Goal: Find specific page/section: Find specific page/section

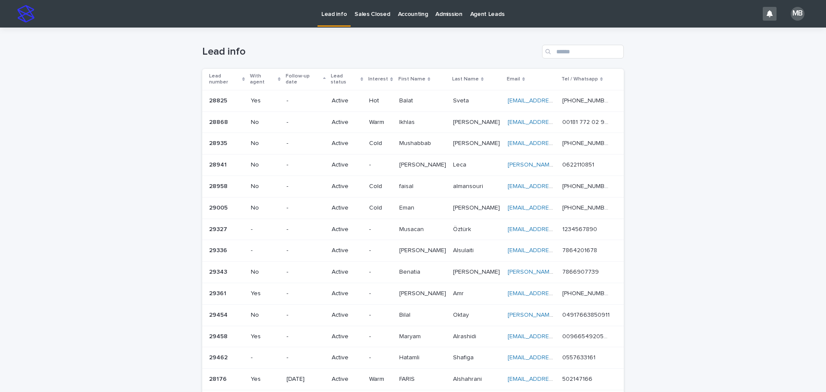
click at [305, 45] on div "Lead info" at bounding box center [412, 52] width 421 height 14
click at [372, 19] on link "Sales Closed" at bounding box center [371, 13] width 43 height 27
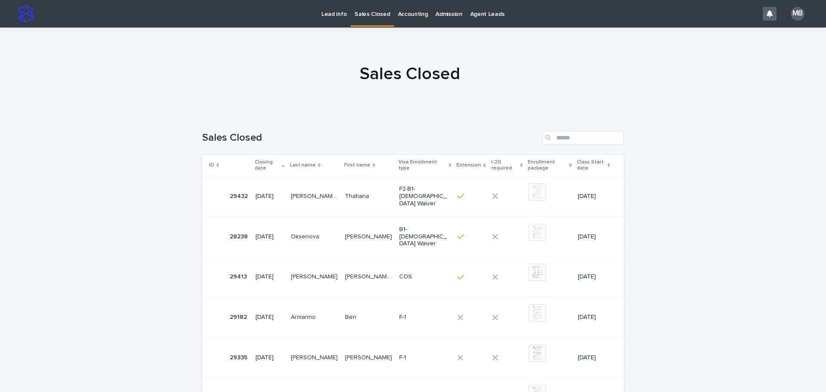
click at [335, 18] on link "Lead info" at bounding box center [333, 13] width 33 height 27
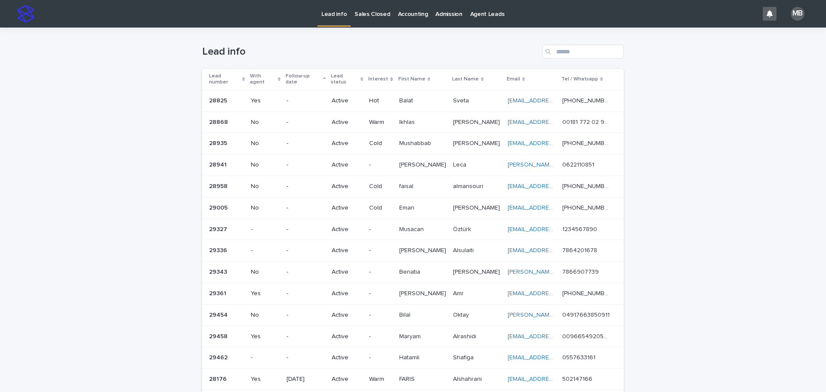
drag, startPoint x: 201, startPoint y: 36, endPoint x: 772, endPoint y: 238, distance: 605.6
click at [774, 239] on div "Loading... Saving… Loading... Saving… Lead info Lead number With agent Follow-u…" at bounding box center [413, 288] width 826 height 521
click at [763, 229] on div "Loading... Saving… Loading... Saving… Lead info Lead number With agent Follow-u…" at bounding box center [413, 288] width 826 height 521
drag, startPoint x: 706, startPoint y: 132, endPoint x: 731, endPoint y: 19, distance: 116.0
click at [706, 131] on div "Loading... Saving… Loading... Saving… Lead info Lead number With agent Follow-u…" at bounding box center [413, 288] width 826 height 521
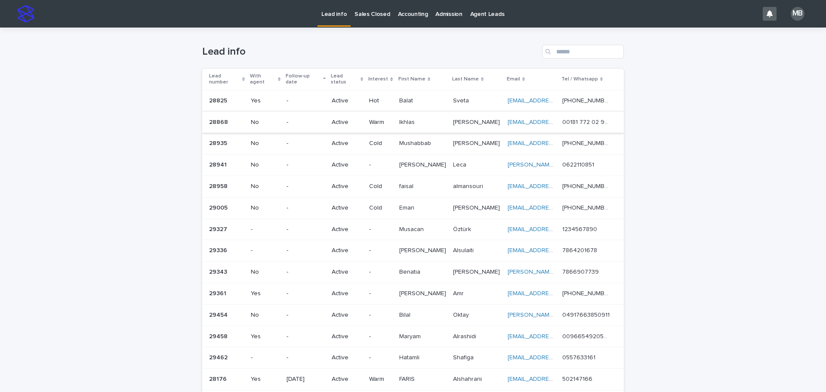
drag, startPoint x: 80, startPoint y: 136, endPoint x: 355, endPoint y: 107, distance: 276.7
click at [82, 136] on div "Loading... Saving… Loading... Saving… Lead info Lead number With agent Follow-u…" at bounding box center [413, 288] width 826 height 521
click at [370, 12] on p "Sales Closed" at bounding box center [371, 9] width 35 height 18
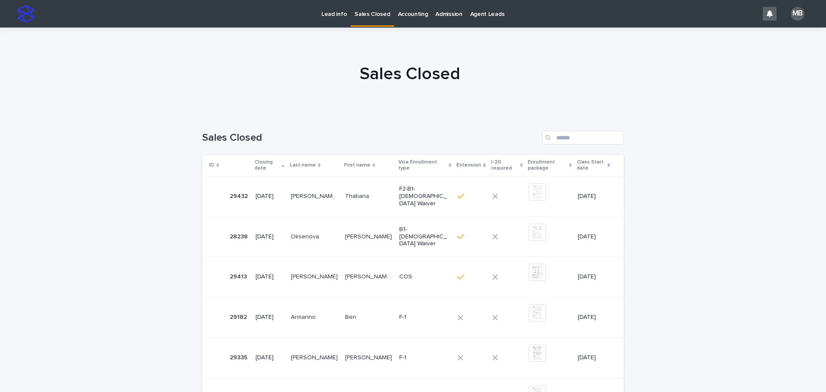
click at [126, 98] on div at bounding box center [409, 70] width 819 height 86
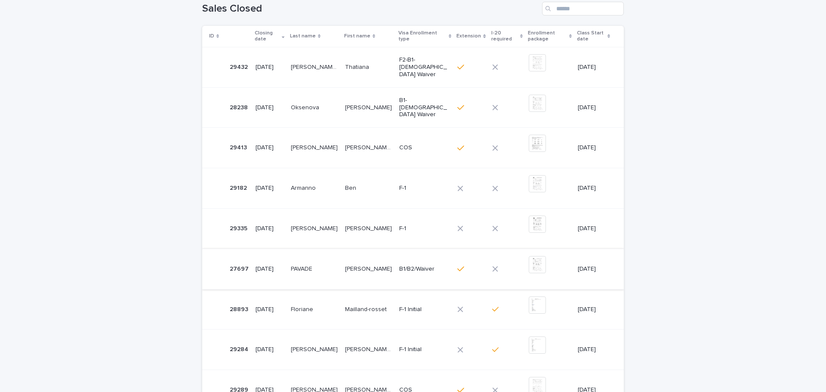
scroll to position [86, 0]
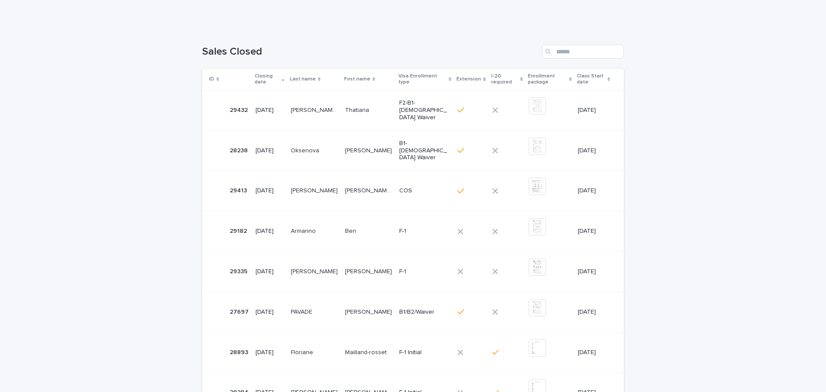
click at [76, 224] on div "Loading... Saving… Loading... Saving… Sales Closed ID Closing date Last name Fi…" at bounding box center [413, 297] width 826 height 539
click at [528, 232] on img at bounding box center [536, 226] width 17 height 17
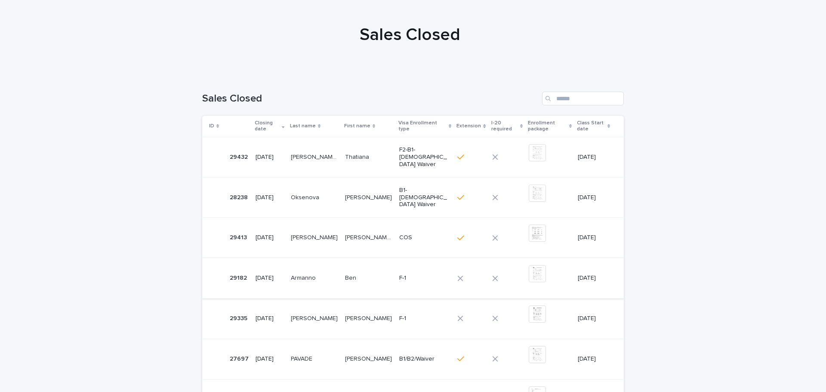
scroll to position [0, 0]
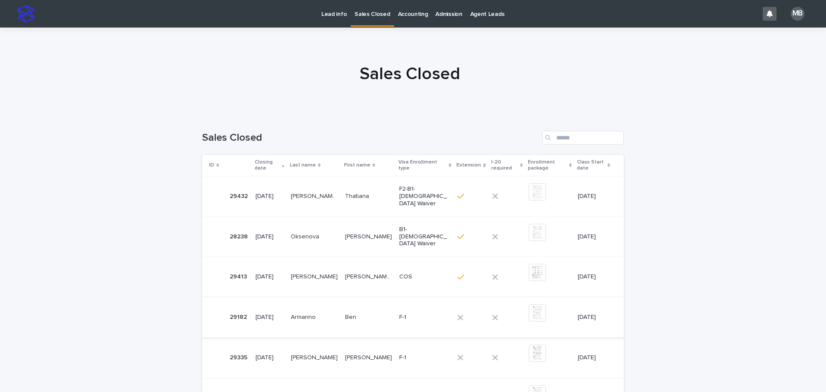
click at [334, 6] on p "Lead info" at bounding box center [333, 9] width 25 height 18
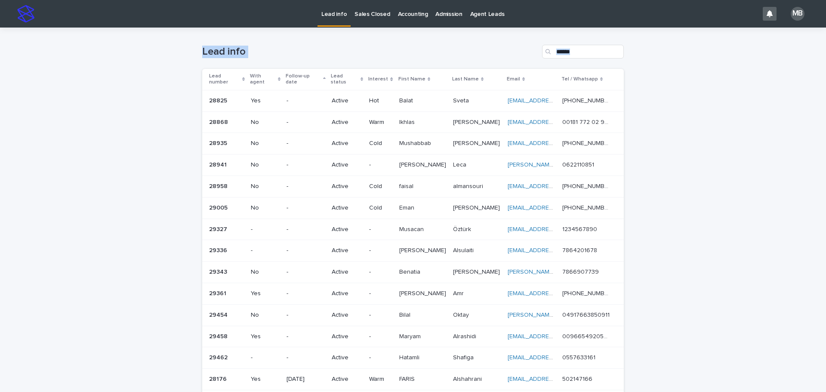
click at [686, 178] on div "Loading... Saving… Loading... Saving… Lead info Lead number With agent Follow-u…" at bounding box center [413, 288] width 826 height 521
drag, startPoint x: 682, startPoint y: 175, endPoint x: 646, endPoint y: 150, distance: 44.2
click at [682, 175] on div "Loading... Saving… Loading... Saving… Lead info Lead number With agent Follow-u…" at bounding box center [413, 288] width 826 height 521
click at [372, 12] on p "Sales Closed" at bounding box center [371, 9] width 35 height 18
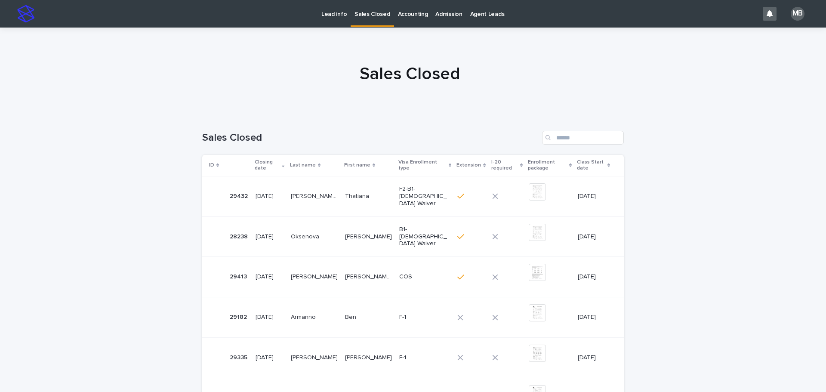
click at [331, 14] on p "Lead info" at bounding box center [333, 9] width 25 height 18
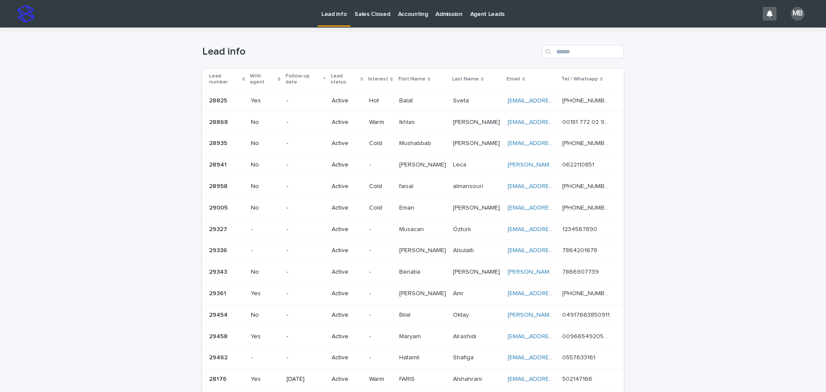
click at [203, 39] on div "Lead info" at bounding box center [412, 48] width 421 height 41
drag, startPoint x: 193, startPoint y: 44, endPoint x: 683, endPoint y: 251, distance: 531.5
click at [689, 253] on div "Loading... Saving… Loading... Saving… Lead info Lead number With agent Follow-u…" at bounding box center [413, 288] width 826 height 521
click at [682, 249] on div "Loading... Saving… Loading... Saving… Lead info Lead number With agent Follow-u…" at bounding box center [413, 288] width 826 height 521
click at [364, 10] on p "Sales Closed" at bounding box center [371, 9] width 35 height 18
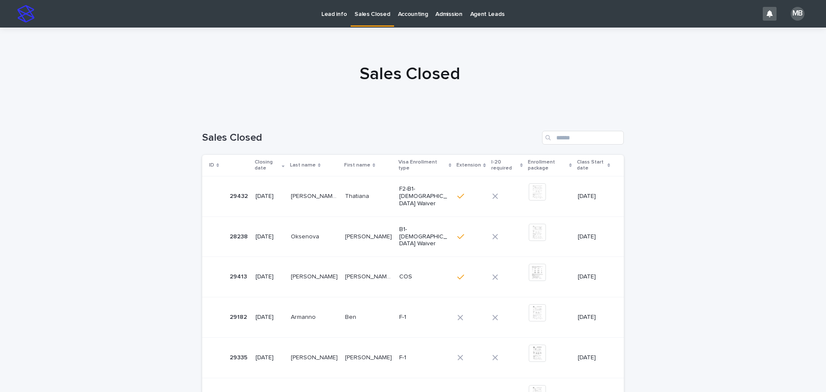
click at [326, 16] on p "Lead info" at bounding box center [333, 9] width 25 height 18
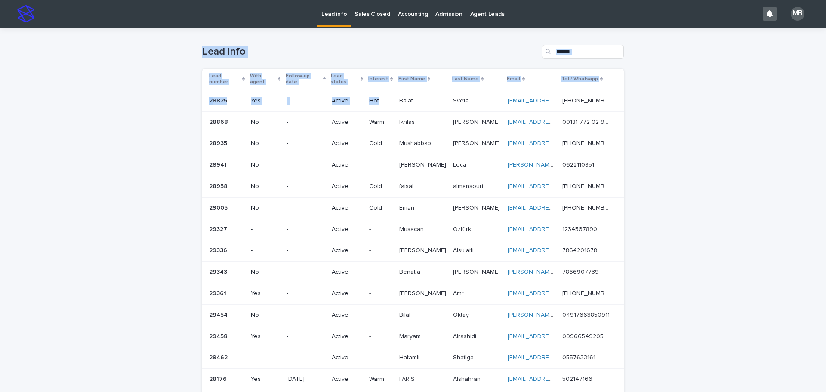
drag, startPoint x: 180, startPoint y: 37, endPoint x: 754, endPoint y: 188, distance: 593.6
click at [754, 188] on div "Loading... Saving… Loading... Saving… Lead info Lead number With agent Follow-u…" at bounding box center [413, 288] width 826 height 521
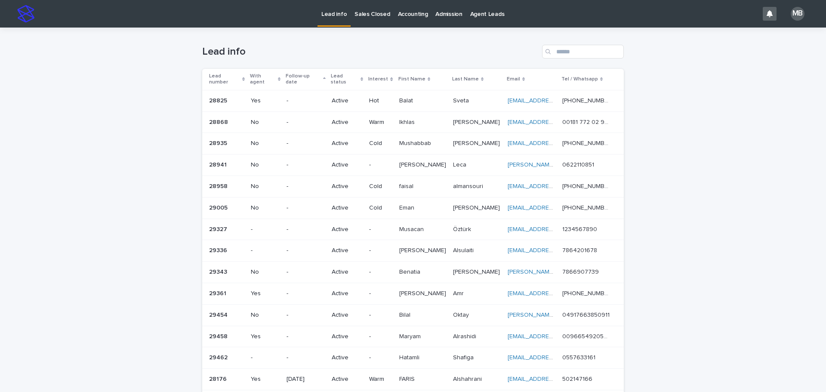
click at [367, 8] on p "Sales Closed" at bounding box center [371, 9] width 35 height 18
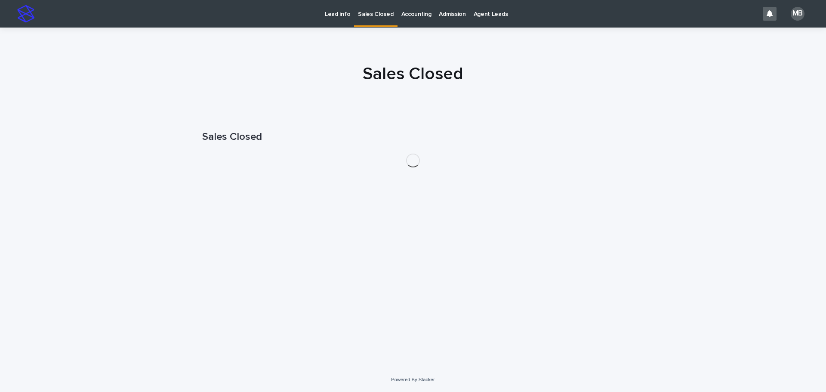
click at [236, 49] on div at bounding box center [413, 70] width 826 height 86
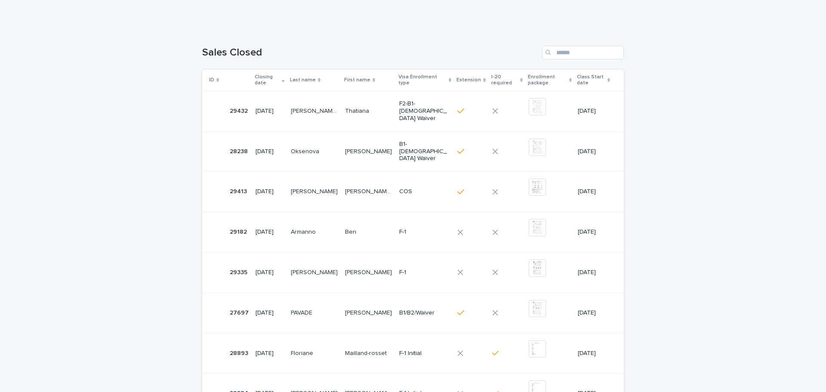
scroll to position [86, 0]
drag, startPoint x: 236, startPoint y: 70, endPoint x: 694, endPoint y: 258, distance: 494.9
click at [694, 258] on div "Loading... Saving… Loading... Saving… Sales Closed ID Closing date Last name Fi…" at bounding box center [413, 297] width 826 height 539
click at [700, 254] on div "Loading... Saving… Loading... Saving… Sales Closed ID Closing date Last name Fi…" at bounding box center [413, 297] width 826 height 539
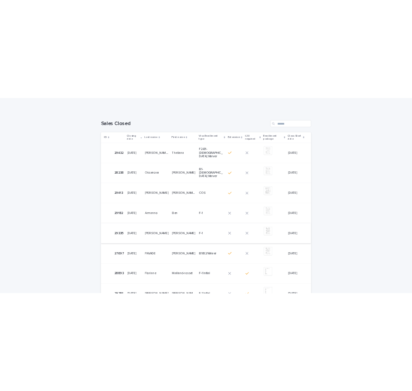
scroll to position [129, 0]
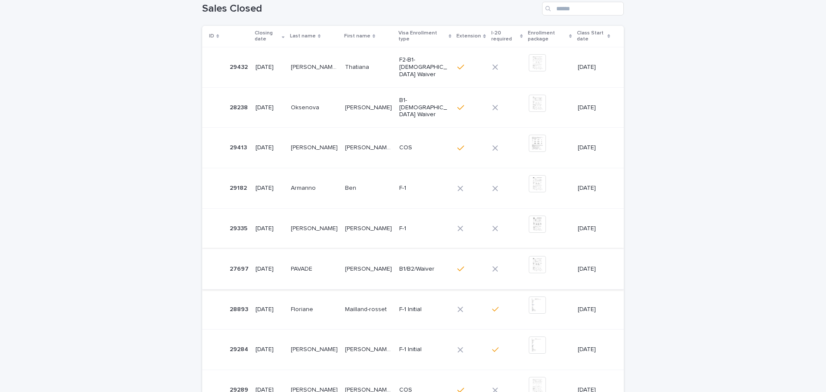
click at [530, 266] on img at bounding box center [536, 264] width 17 height 17
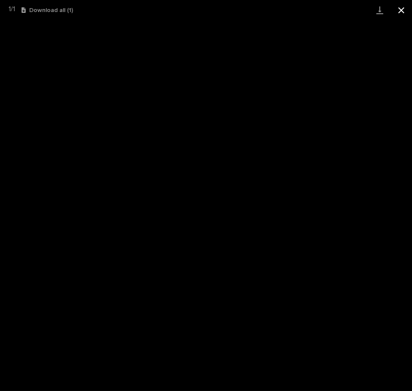
click at [403, 7] on button "Close gallery" at bounding box center [400, 10] width 21 height 20
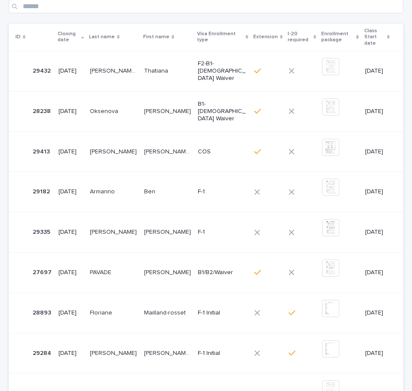
click at [141, 264] on td "Christine Christine" at bounding box center [168, 272] width 54 height 40
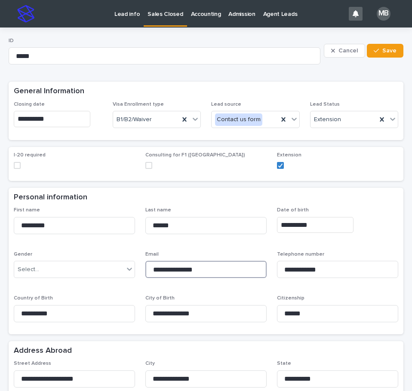
drag, startPoint x: 207, startPoint y: 268, endPoint x: 140, endPoint y: 270, distance: 67.1
click at [128, 271] on div "**********" at bounding box center [206, 268] width 384 height 122
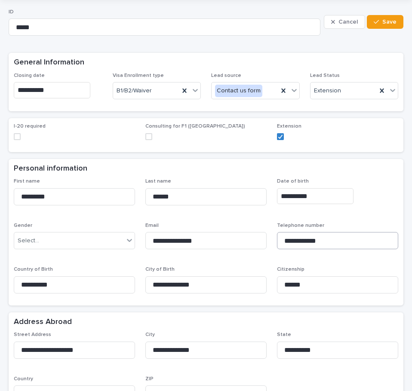
scroll to position [43, 0]
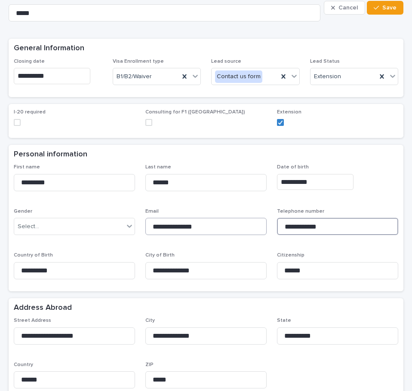
drag, startPoint x: 331, startPoint y: 230, endPoint x: 260, endPoint y: 227, distance: 70.5
click at [259, 227] on div "**********" at bounding box center [206, 225] width 384 height 122
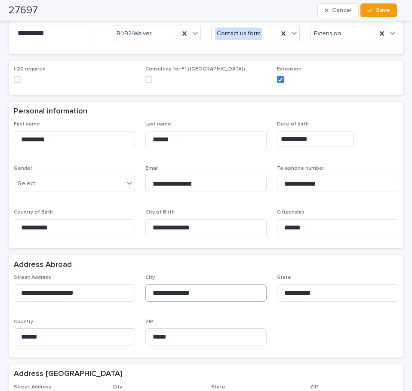
scroll to position [129, 0]
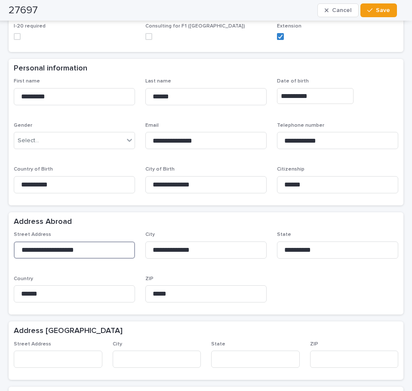
drag, startPoint x: 104, startPoint y: 252, endPoint x: 9, endPoint y: 252, distance: 95.5
click at [9, 252] on div "**********" at bounding box center [206, 273] width 395 height 83
drag, startPoint x: 203, startPoint y: 249, endPoint x: 126, endPoint y: 251, distance: 77.4
click at [126, 251] on div "**********" at bounding box center [206, 271] width 384 height 78
drag, startPoint x: 310, startPoint y: 249, endPoint x: 241, endPoint y: 252, distance: 68.9
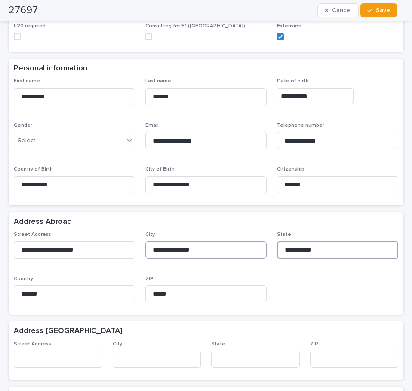
click at [241, 252] on div "**********" at bounding box center [206, 271] width 384 height 78
click at [295, 214] on div "Address Abroad" at bounding box center [206, 222] width 395 height 20
click at [263, 229] on div "Address Abroad" at bounding box center [206, 222] width 395 height 20
drag, startPoint x: 190, startPoint y: 294, endPoint x: 97, endPoint y: 293, distance: 92.4
click at [97, 293] on div "**********" at bounding box center [206, 271] width 384 height 78
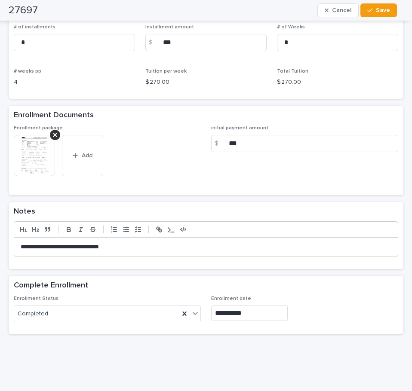
scroll to position [602, 0]
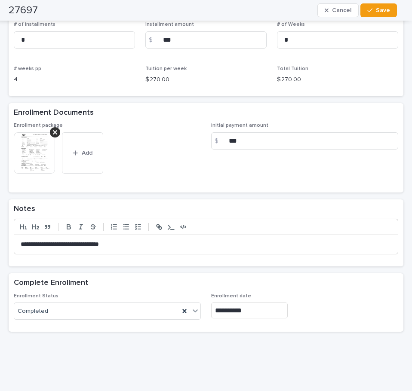
click at [24, 153] on img at bounding box center [34, 152] width 41 height 41
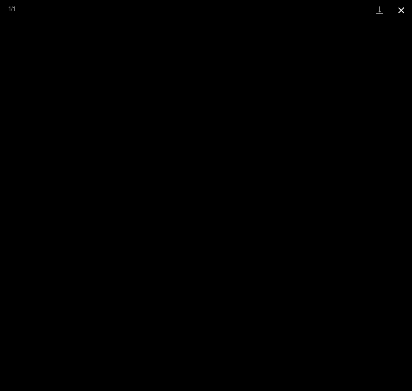
click at [398, 11] on button "Close gallery" at bounding box center [400, 10] width 21 height 20
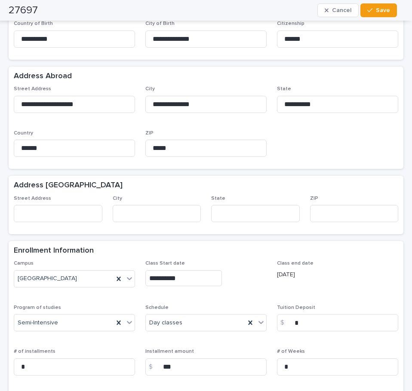
scroll to position [258, 0]
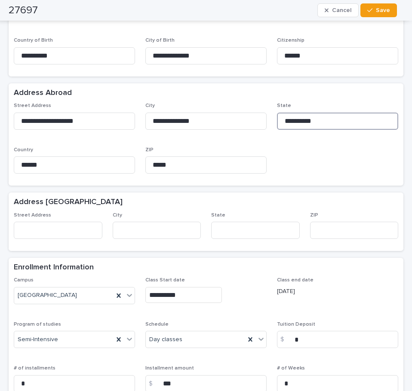
drag, startPoint x: 324, startPoint y: 122, endPoint x: 265, endPoint y: 124, distance: 59.4
click at [265, 124] on div "**********" at bounding box center [206, 142] width 384 height 78
click at [335, 169] on div "**********" at bounding box center [206, 142] width 384 height 78
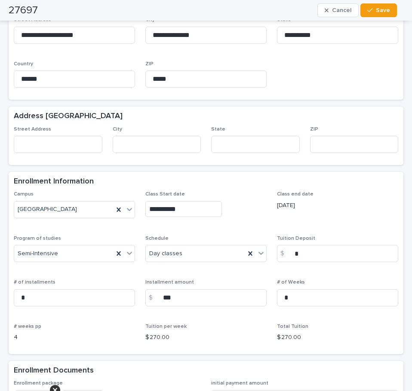
scroll to position [430, 0]
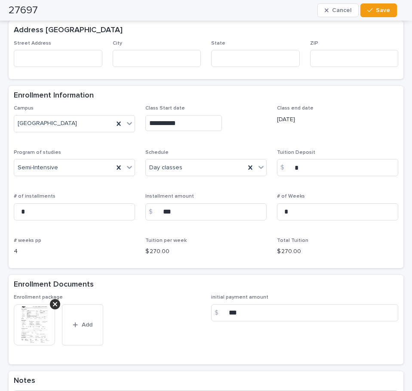
click at [224, 140] on div "**********" at bounding box center [206, 183] width 384 height 157
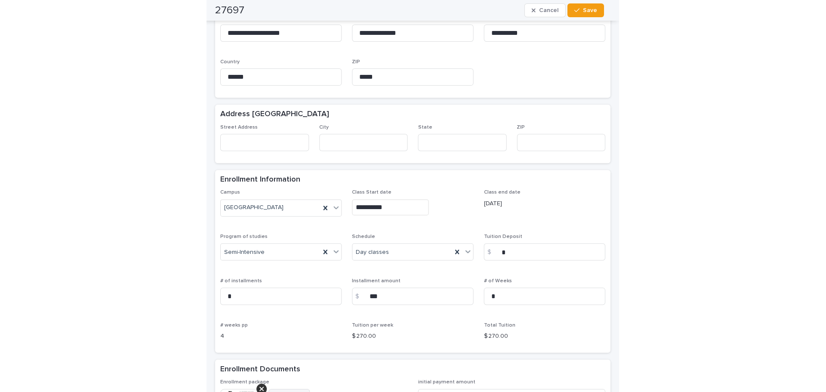
scroll to position [516, 0]
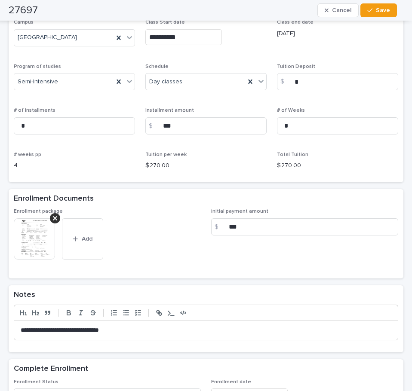
click at [34, 247] on img at bounding box center [34, 238] width 41 height 41
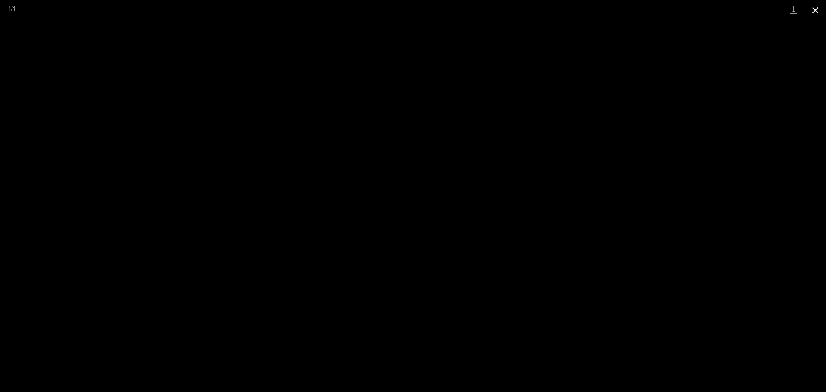
click at [817, 14] on button "Close gallery" at bounding box center [814, 10] width 21 height 20
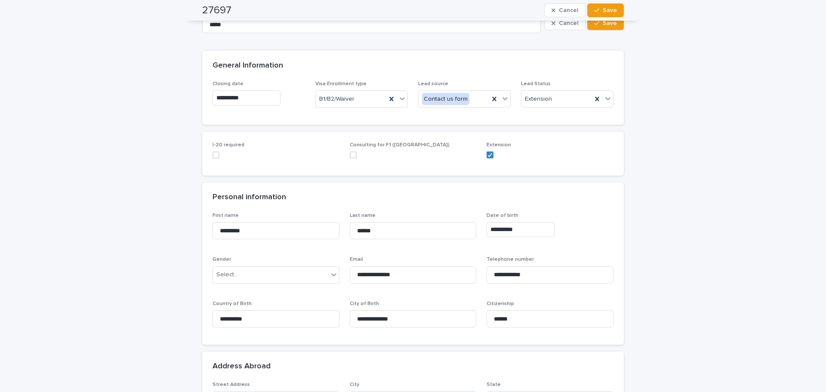
scroll to position [0, 0]
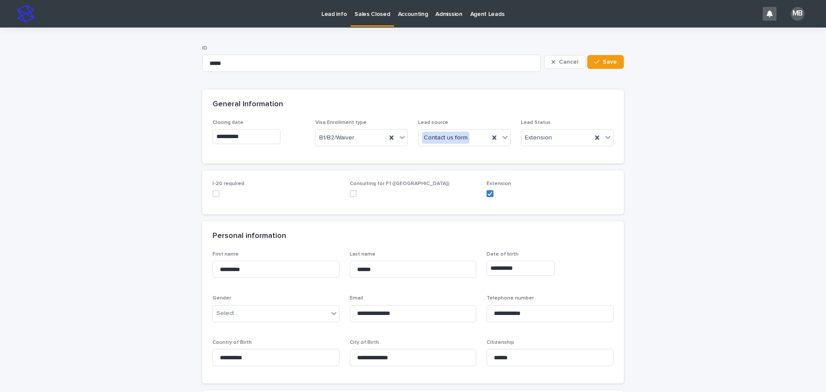
click at [378, 24] on link "Sales Closed" at bounding box center [371, 12] width 43 height 25
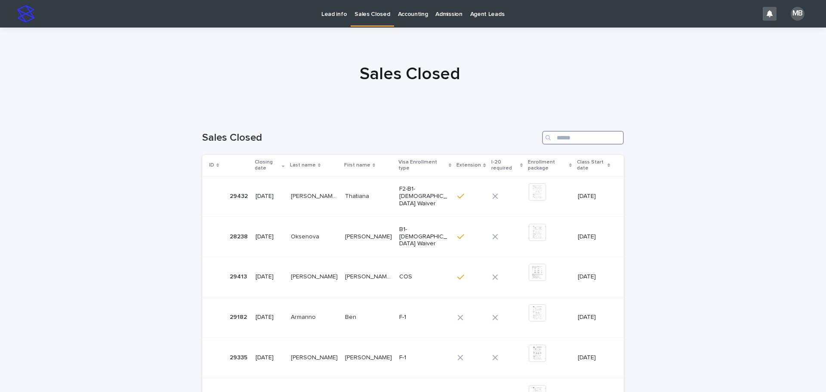
click at [572, 135] on input "Search" at bounding box center [583, 138] width 82 height 14
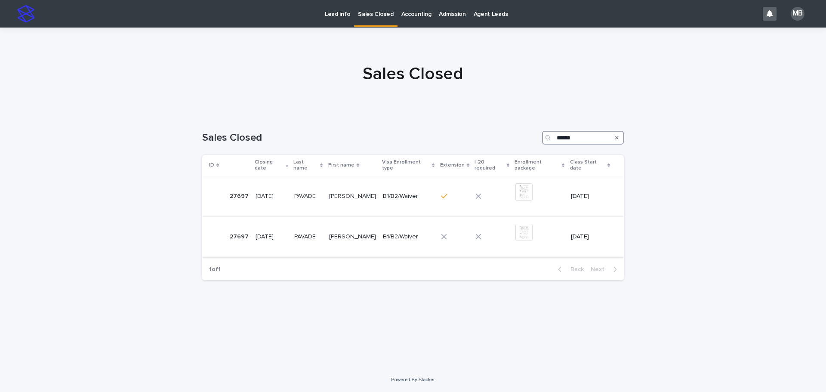
type input "******"
click at [383, 230] on div "B1/B2/Waiver" at bounding box center [408, 237] width 51 height 14
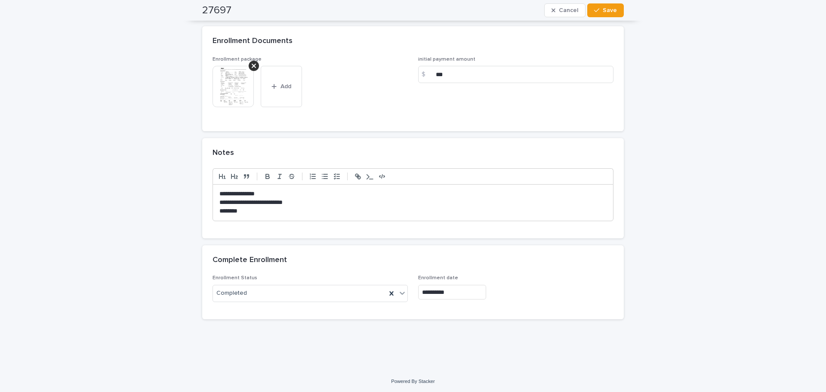
scroll to position [775, 0]
click at [230, 88] on img at bounding box center [232, 84] width 41 height 41
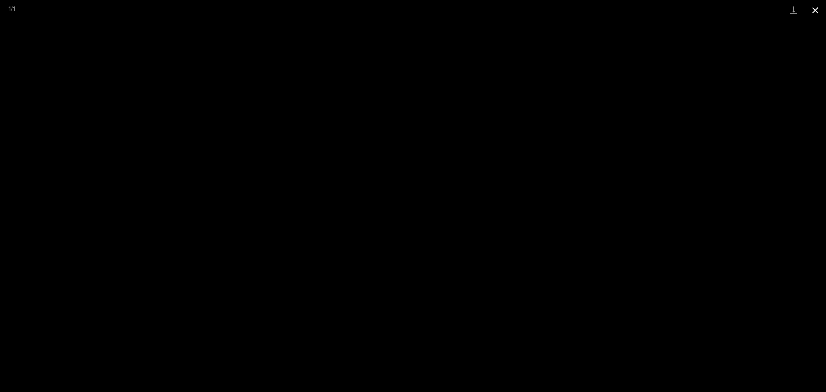
click at [815, 15] on button "Close gallery" at bounding box center [814, 10] width 21 height 20
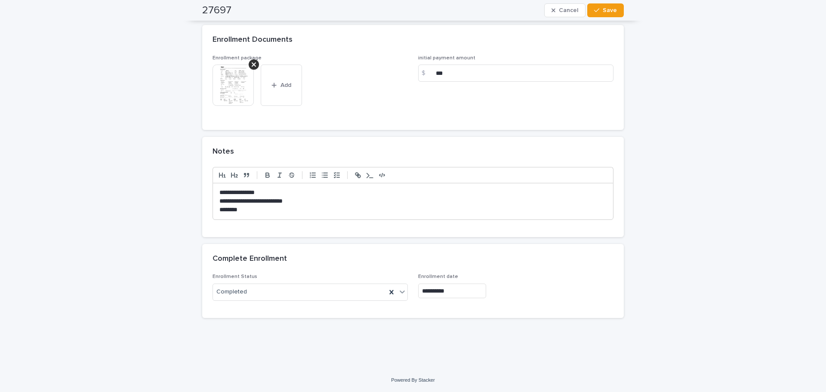
click at [240, 106] on img at bounding box center [232, 84] width 41 height 41
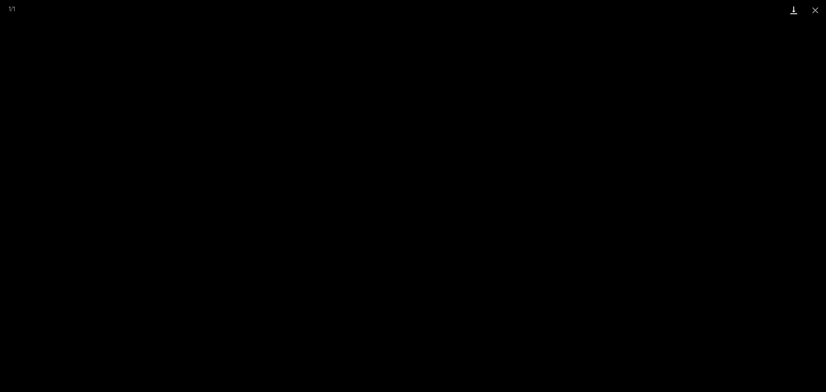
click at [792, 4] on link "Download" at bounding box center [793, 10] width 21 height 20
click at [815, 3] on button "Close gallery" at bounding box center [814, 10] width 21 height 20
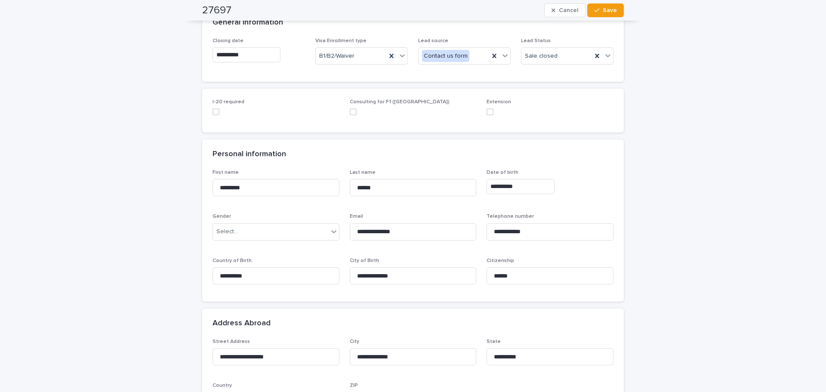
scroll to position [0, 0]
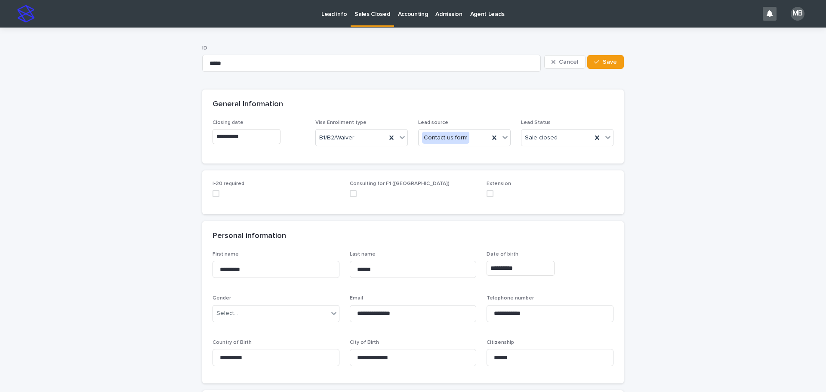
click at [365, 19] on link "Sales Closed" at bounding box center [371, 12] width 43 height 25
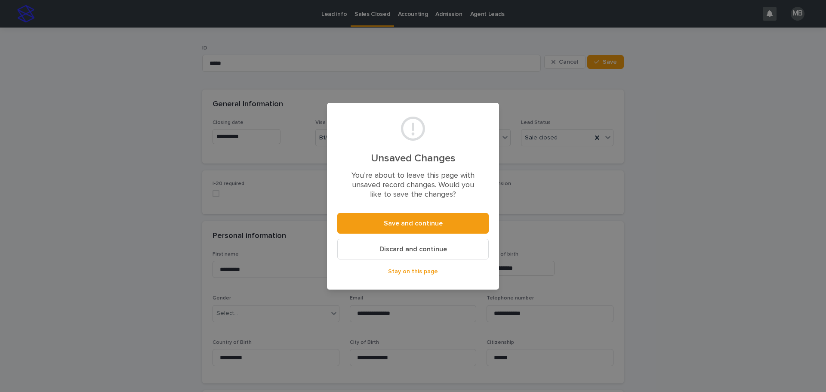
click at [398, 241] on button "Discard and continue" at bounding box center [412, 249] width 151 height 21
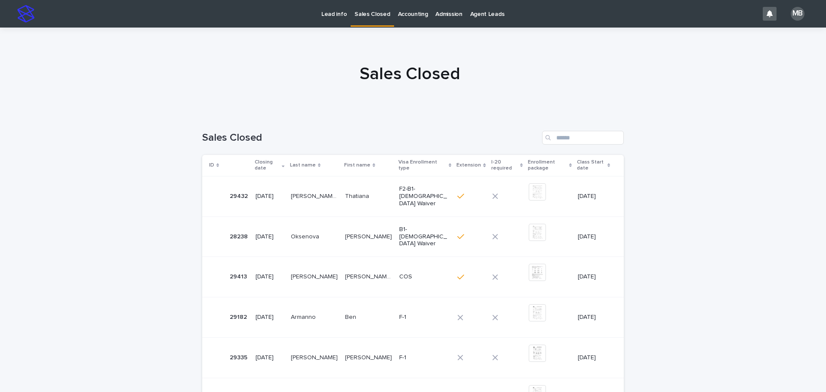
click at [368, 131] on div "Sales Closed" at bounding box center [412, 138] width 421 height 14
click at [330, 9] on p "Lead info" at bounding box center [333, 9] width 25 height 18
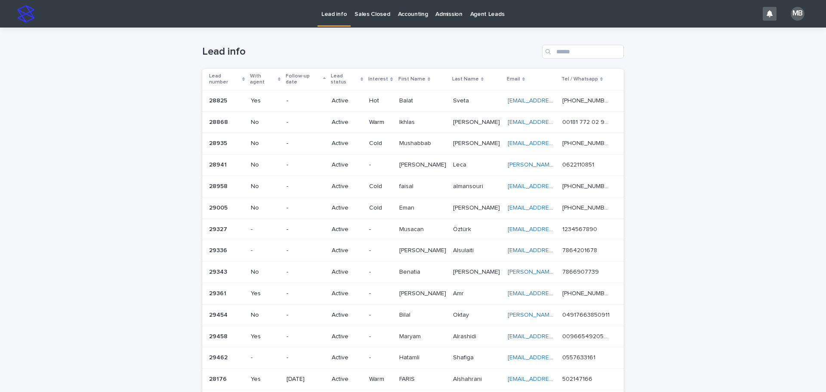
click at [372, 25] on link "Sales Closed" at bounding box center [371, 13] width 43 height 27
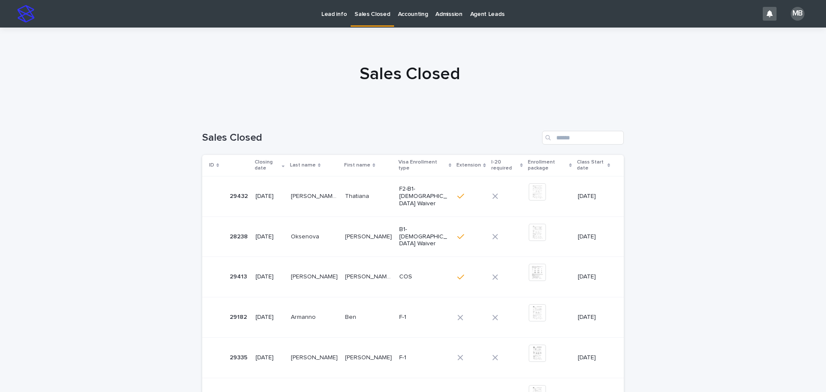
click at [585, 146] on div "Sales Closed" at bounding box center [412, 134] width 421 height 41
click at [586, 138] on input "Search" at bounding box center [583, 138] width 82 height 14
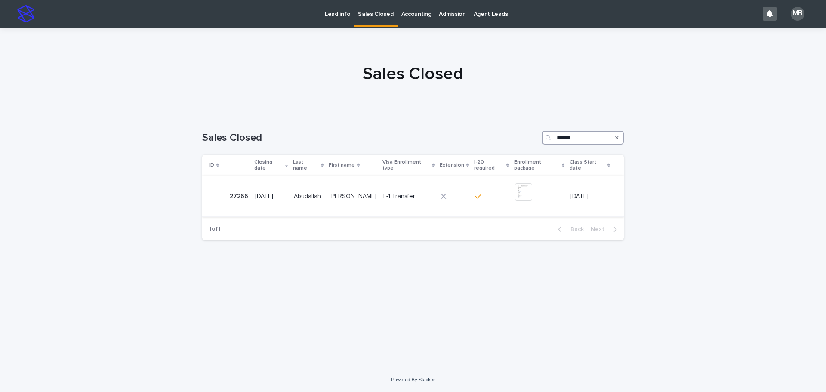
type input "******"
click at [524, 183] on img at bounding box center [523, 191] width 17 height 17
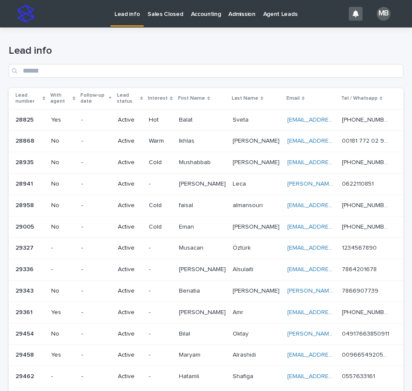
click at [163, 10] on p "Sales Closed" at bounding box center [164, 9] width 35 height 18
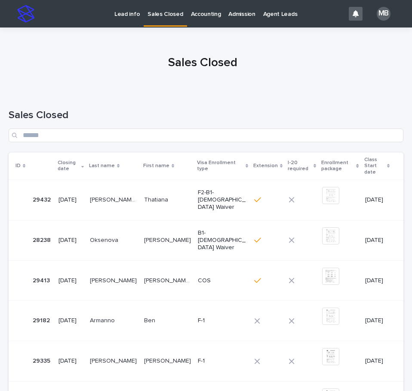
click at [111, 40] on div at bounding box center [202, 59] width 405 height 64
click at [131, 18] on p "Lead info" at bounding box center [126, 9] width 25 height 18
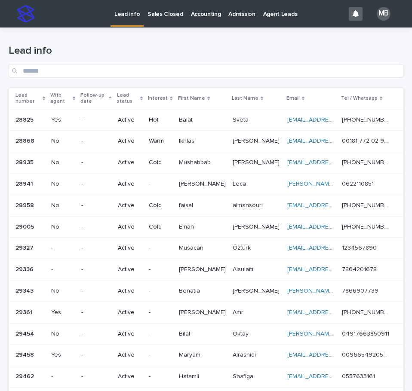
click at [109, 28] on div "Lead info" at bounding box center [206, 58] width 395 height 61
